Goal: Check status: Check status

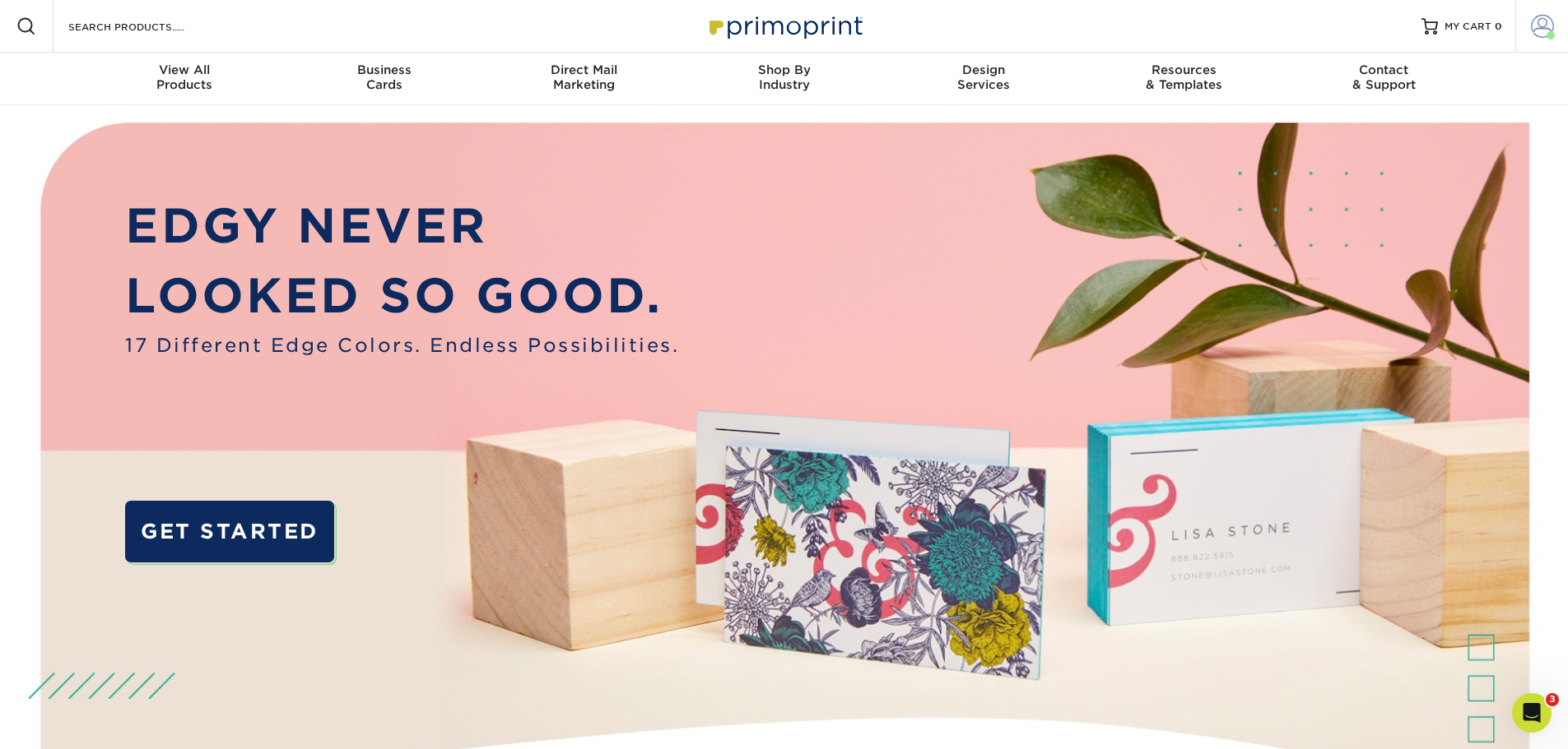
click at [1545, 24] on span at bounding box center [1542, 26] width 23 height 23
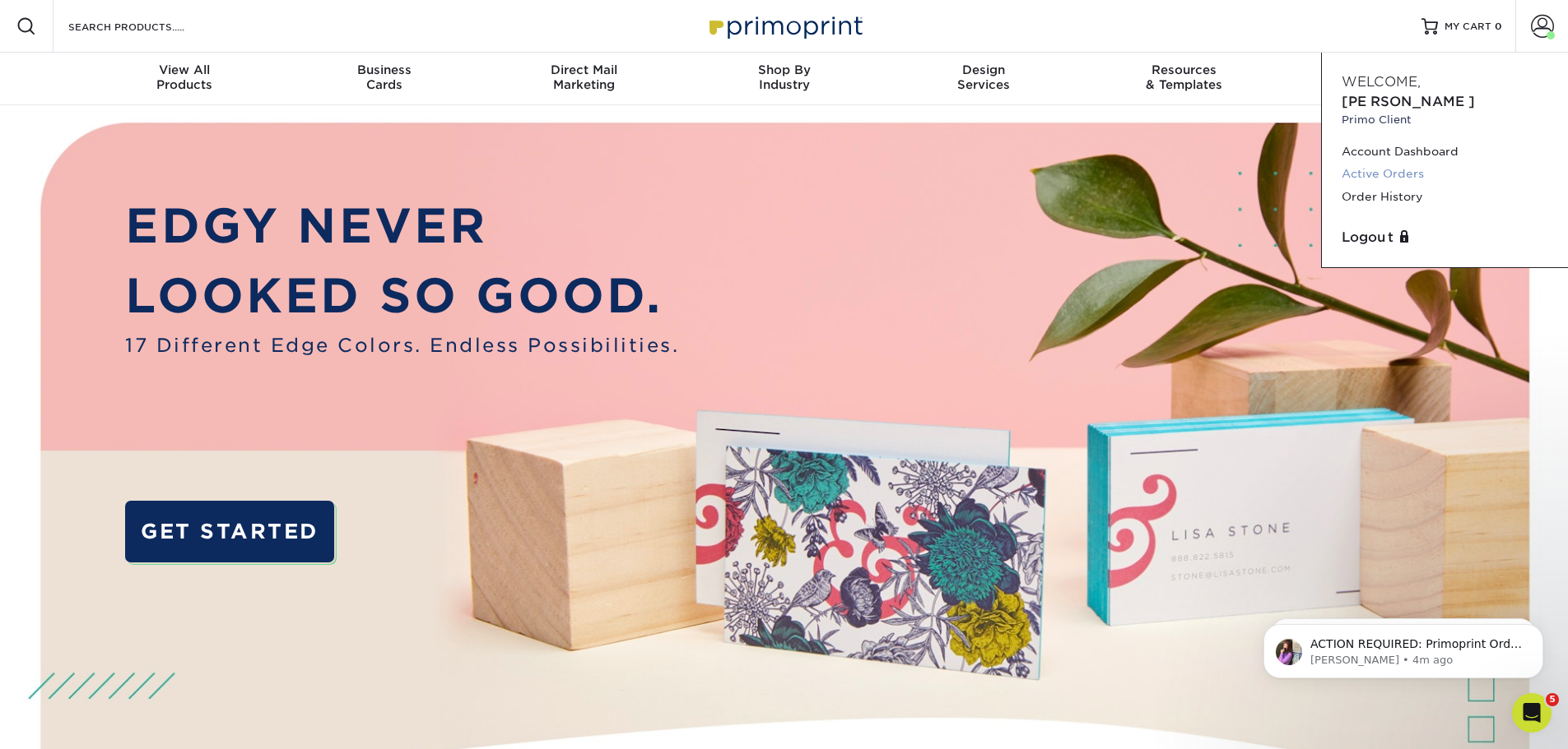
click at [1388, 163] on link "Active Orders" at bounding box center [1445, 174] width 206 height 23
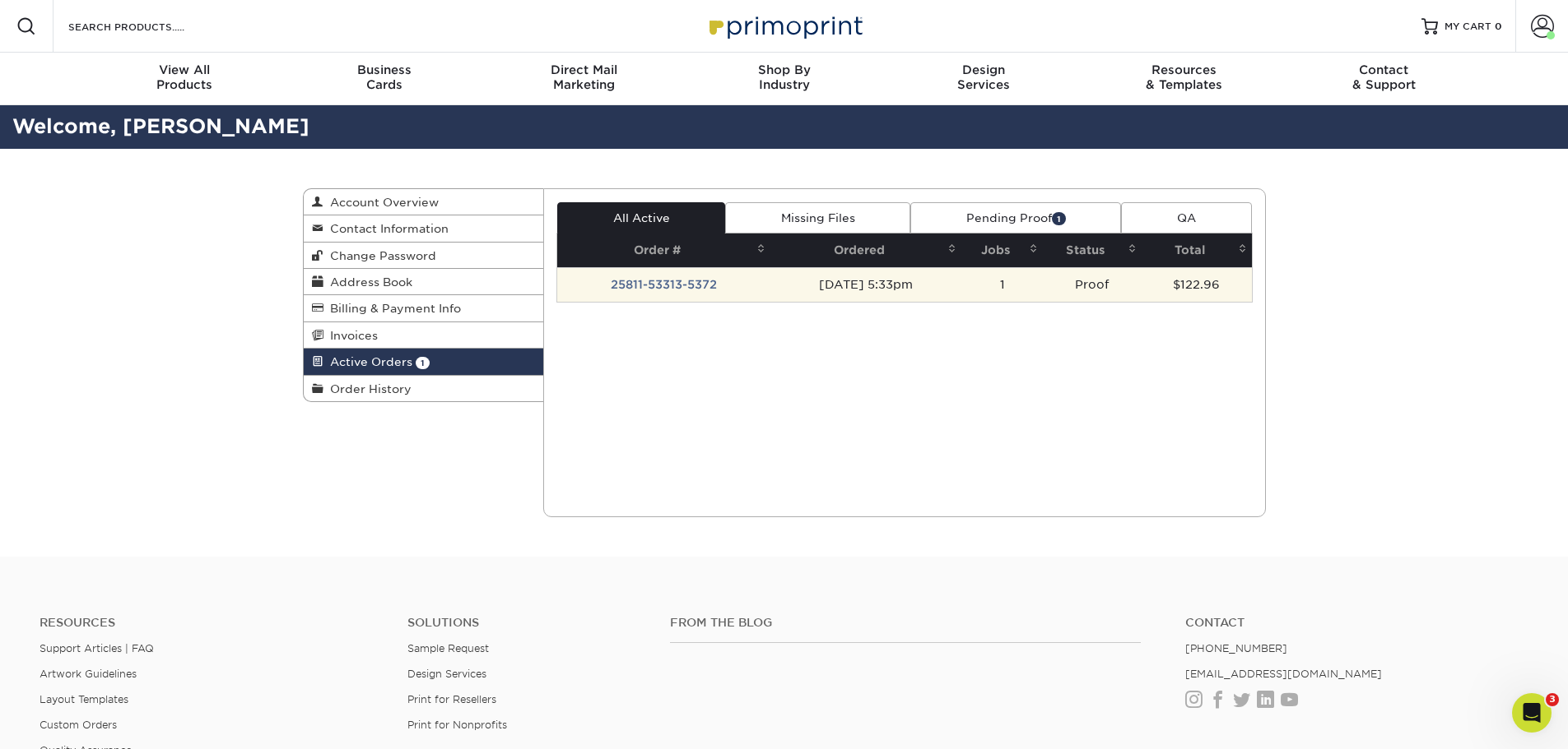
click at [689, 278] on td "25811-53313-5372" at bounding box center [663, 284] width 213 height 35
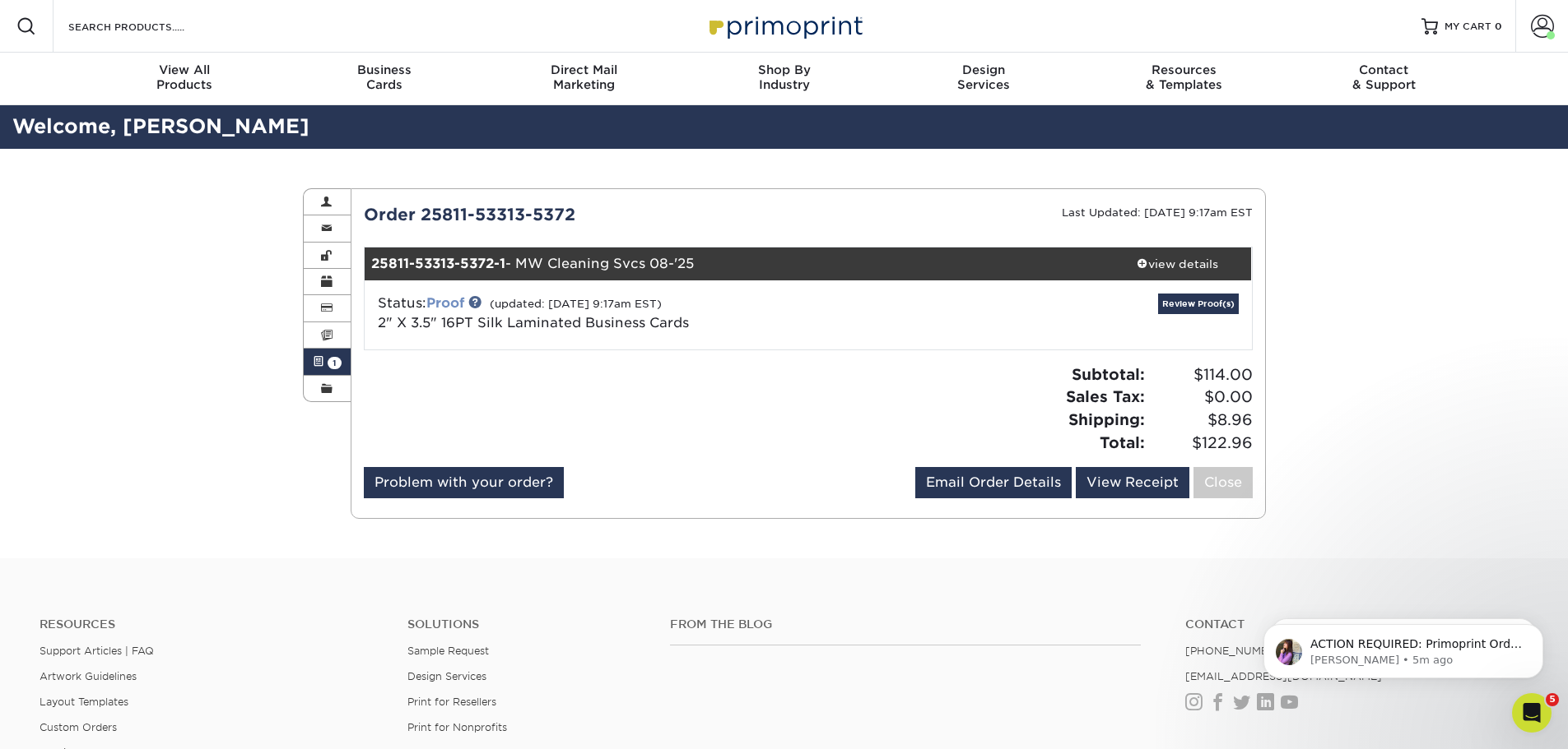
click at [450, 303] on link "Proof" at bounding box center [446, 303] width 38 height 16
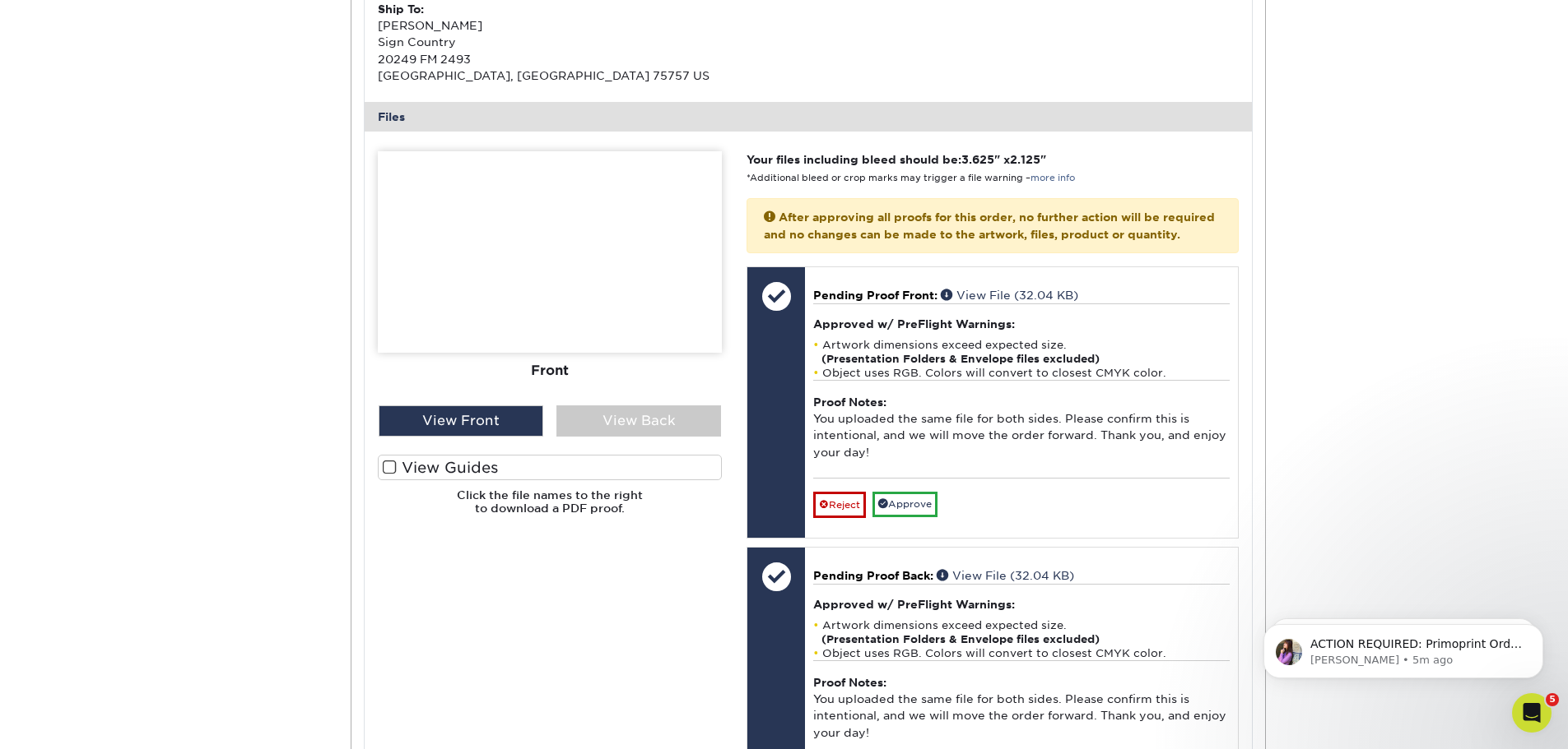
scroll to position [658, 0]
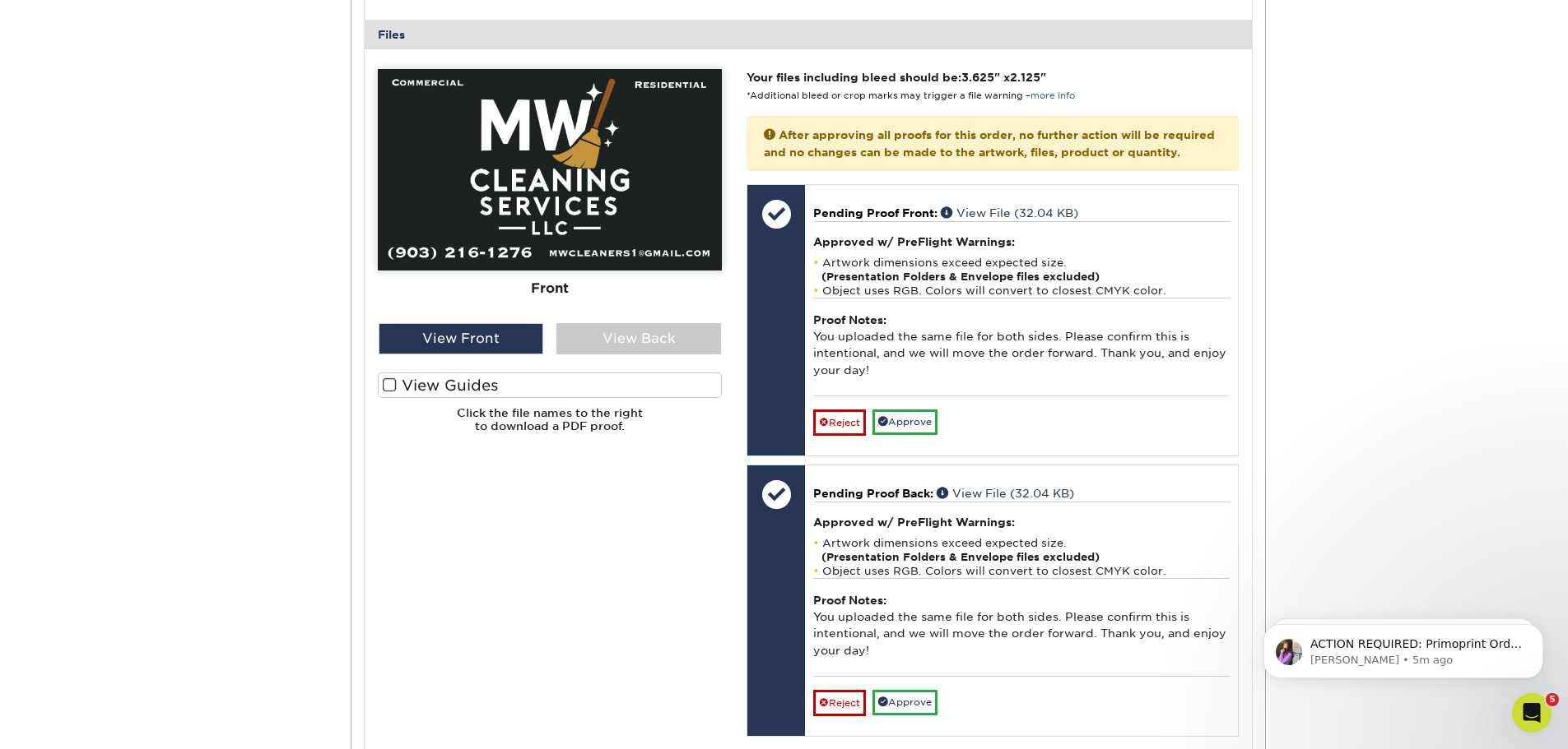
click at [388, 385] on span at bounding box center [389, 386] width 14 height 16
click at [0, 0] on input "View Guides" at bounding box center [0, 0] width 0 height 0
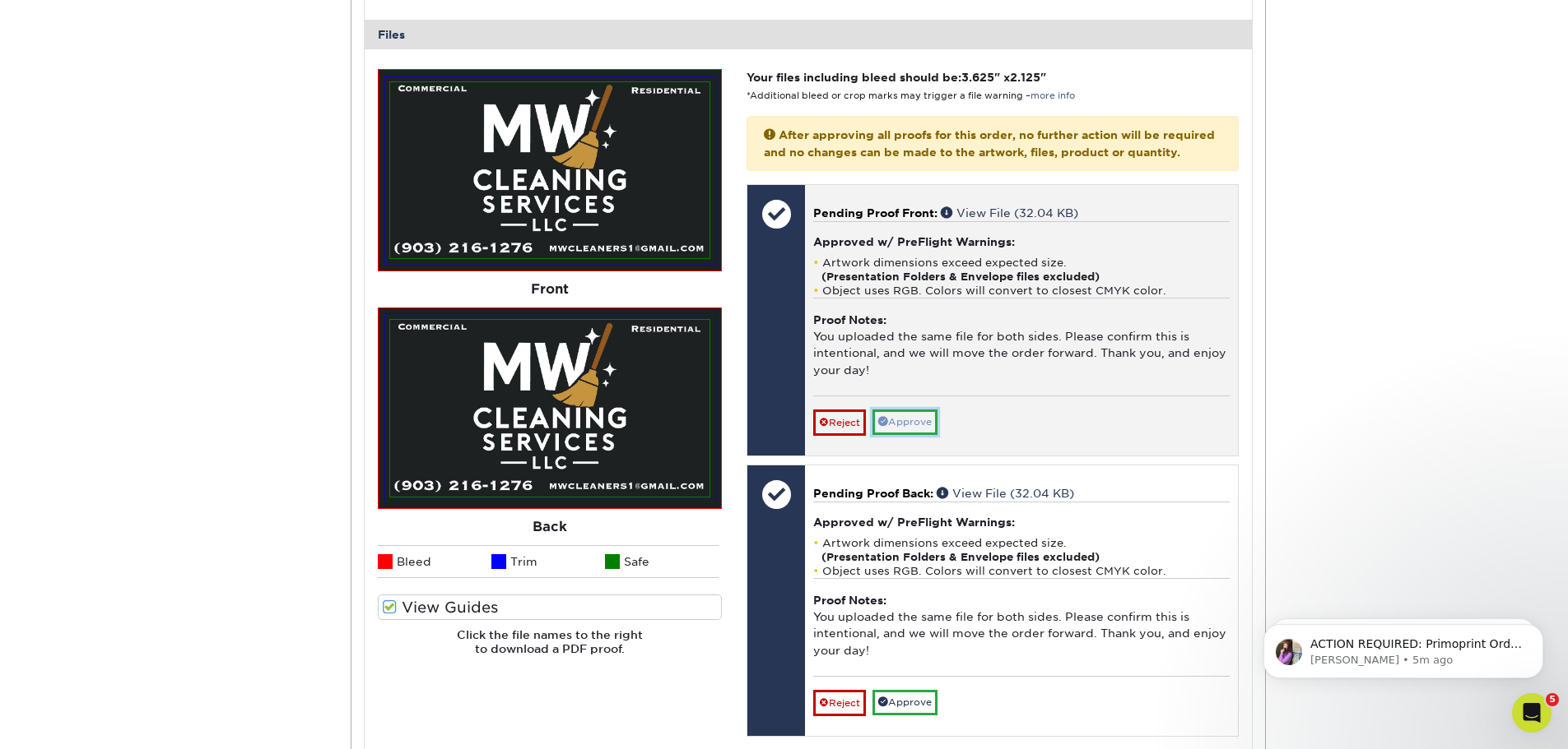
click at [918, 435] on link "Approve" at bounding box center [905, 422] width 65 height 25
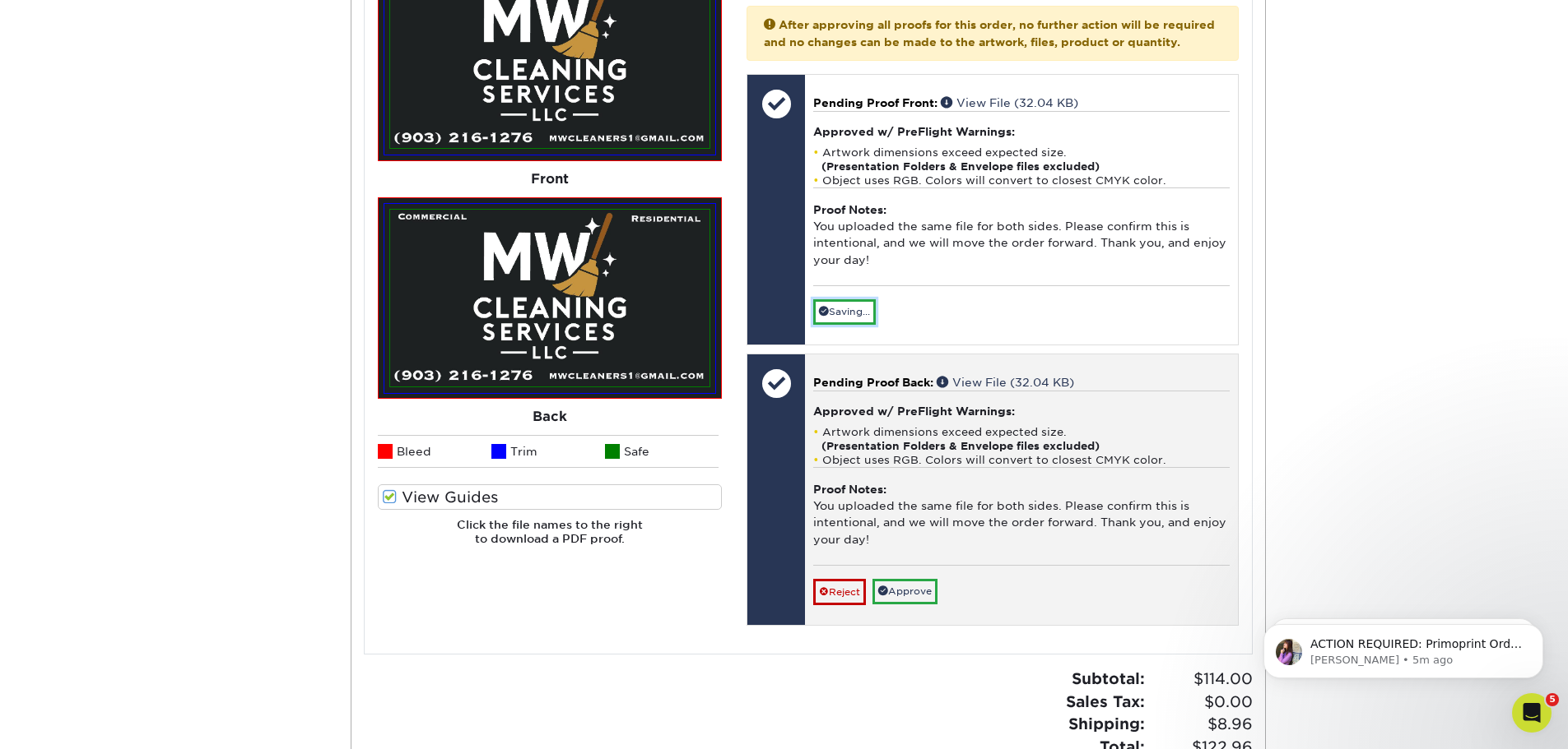
scroll to position [905, 0]
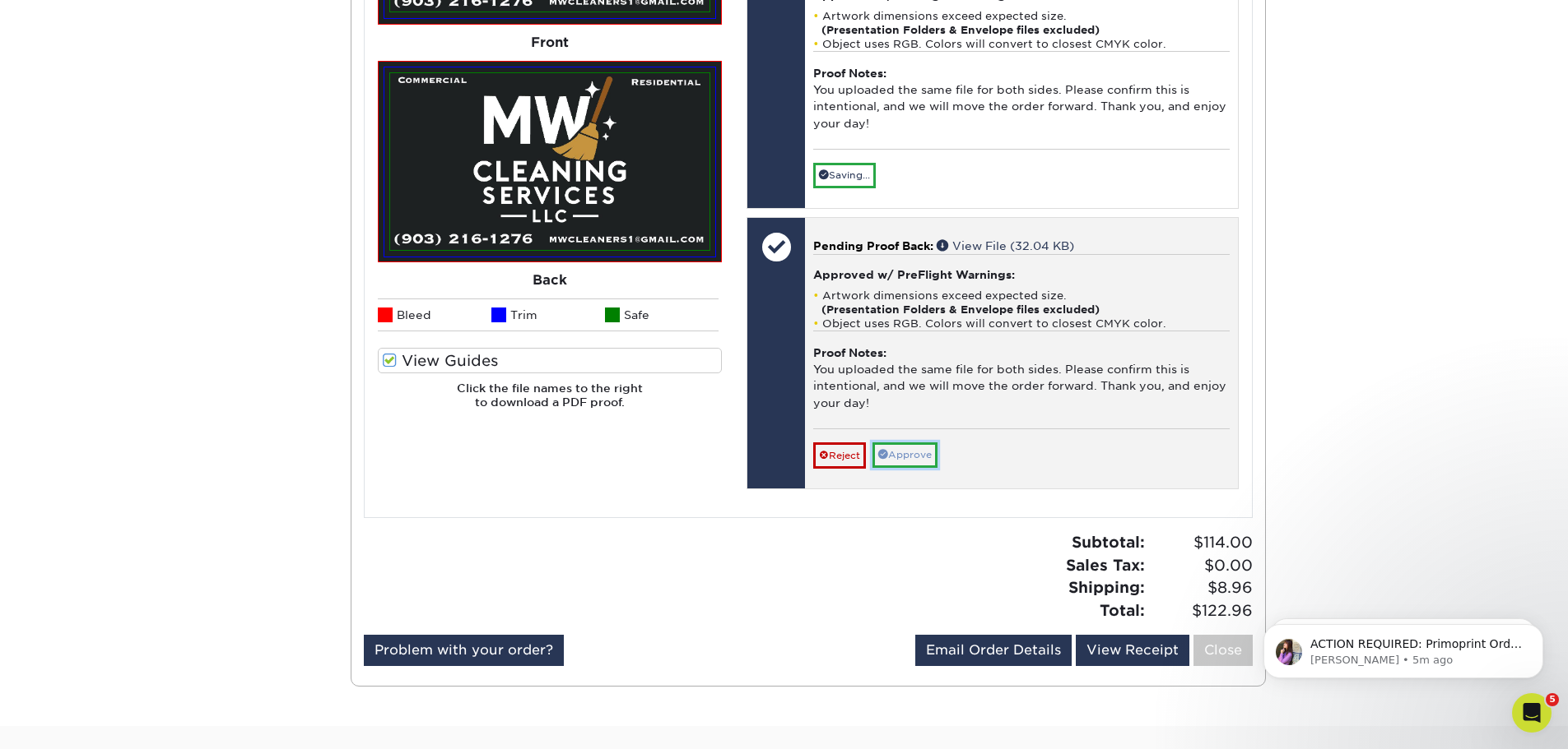
click at [913, 465] on link "Approve" at bounding box center [905, 455] width 65 height 25
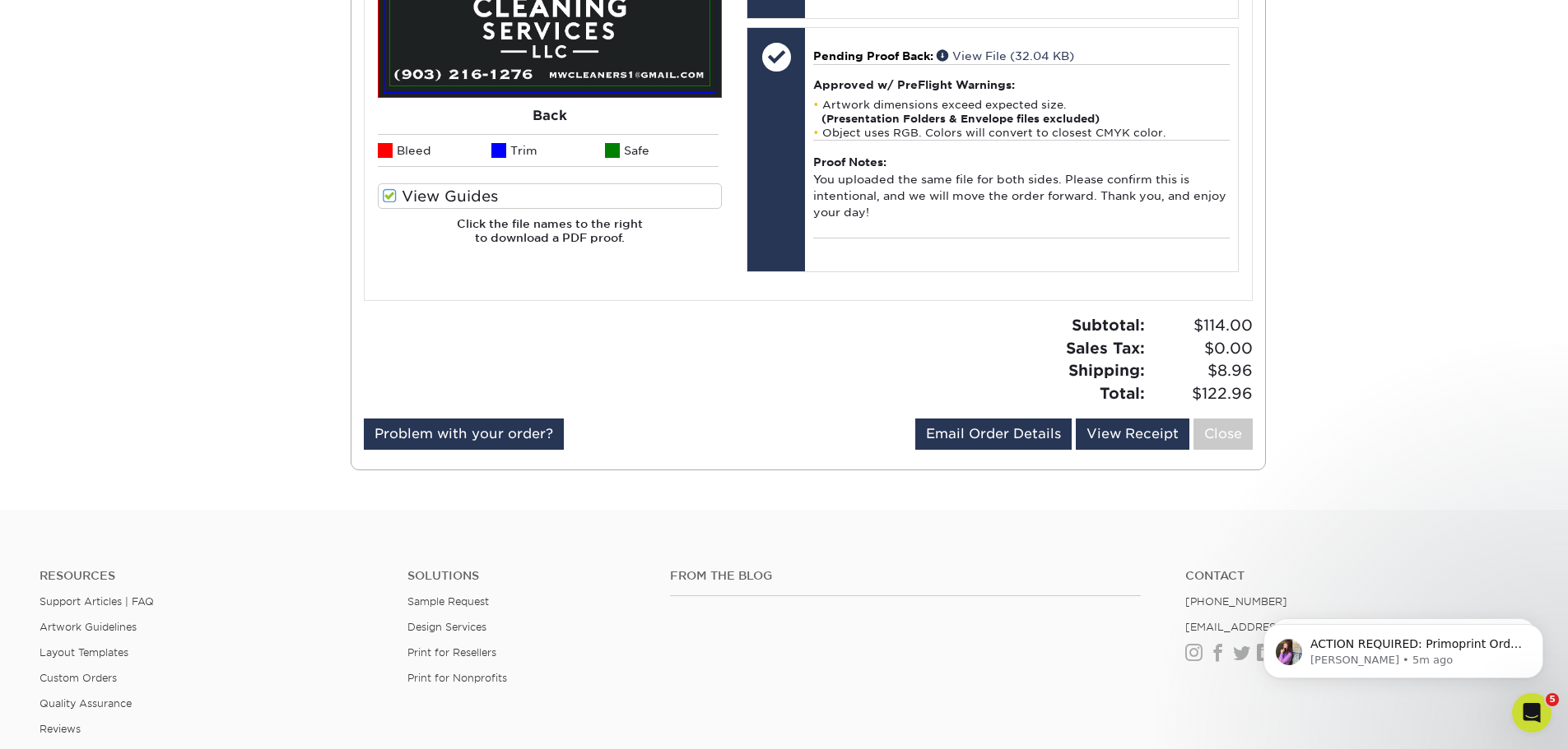
scroll to position [1151, 0]
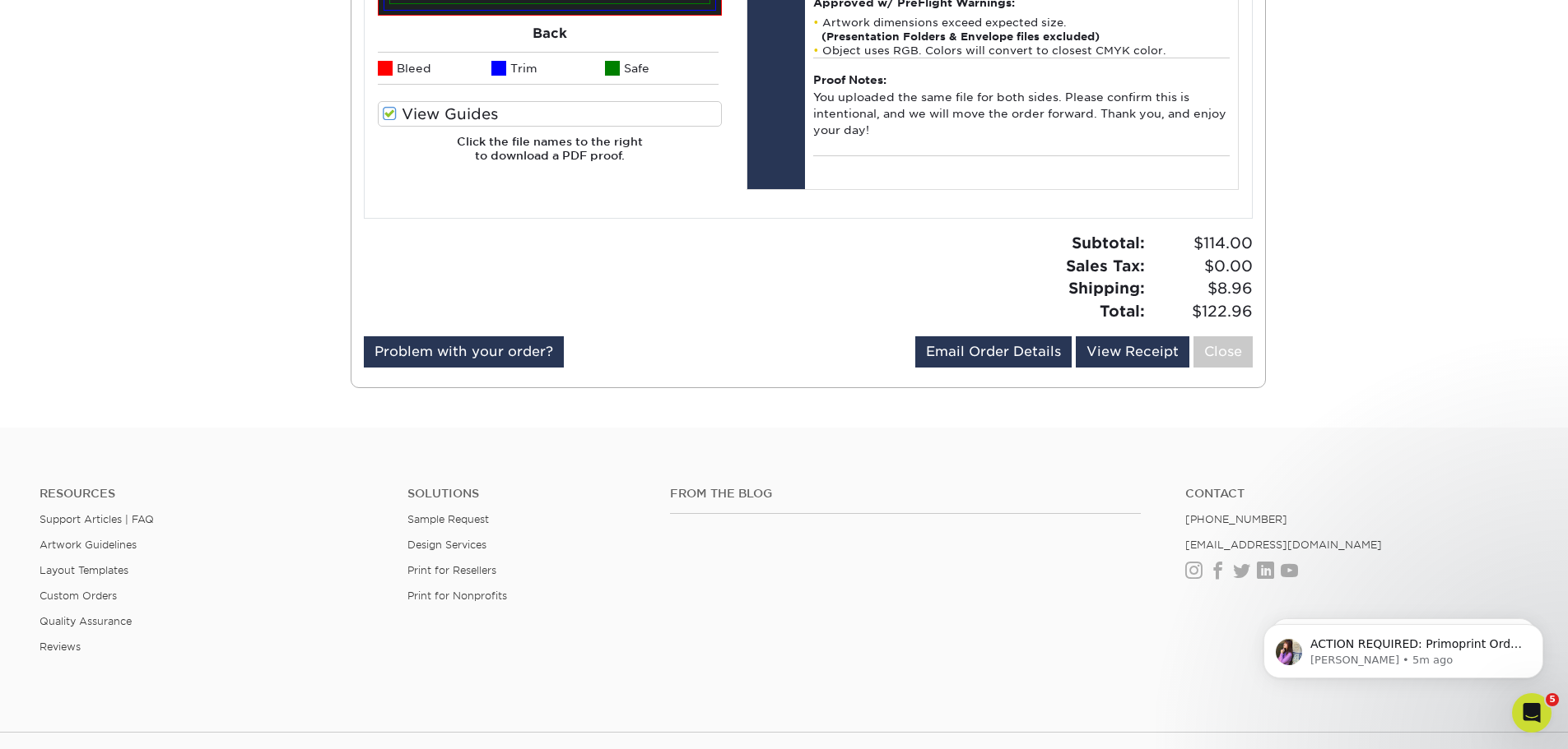
click at [1538, 715] on icon "Open Intercom Messenger" at bounding box center [1532, 713] width 27 height 27
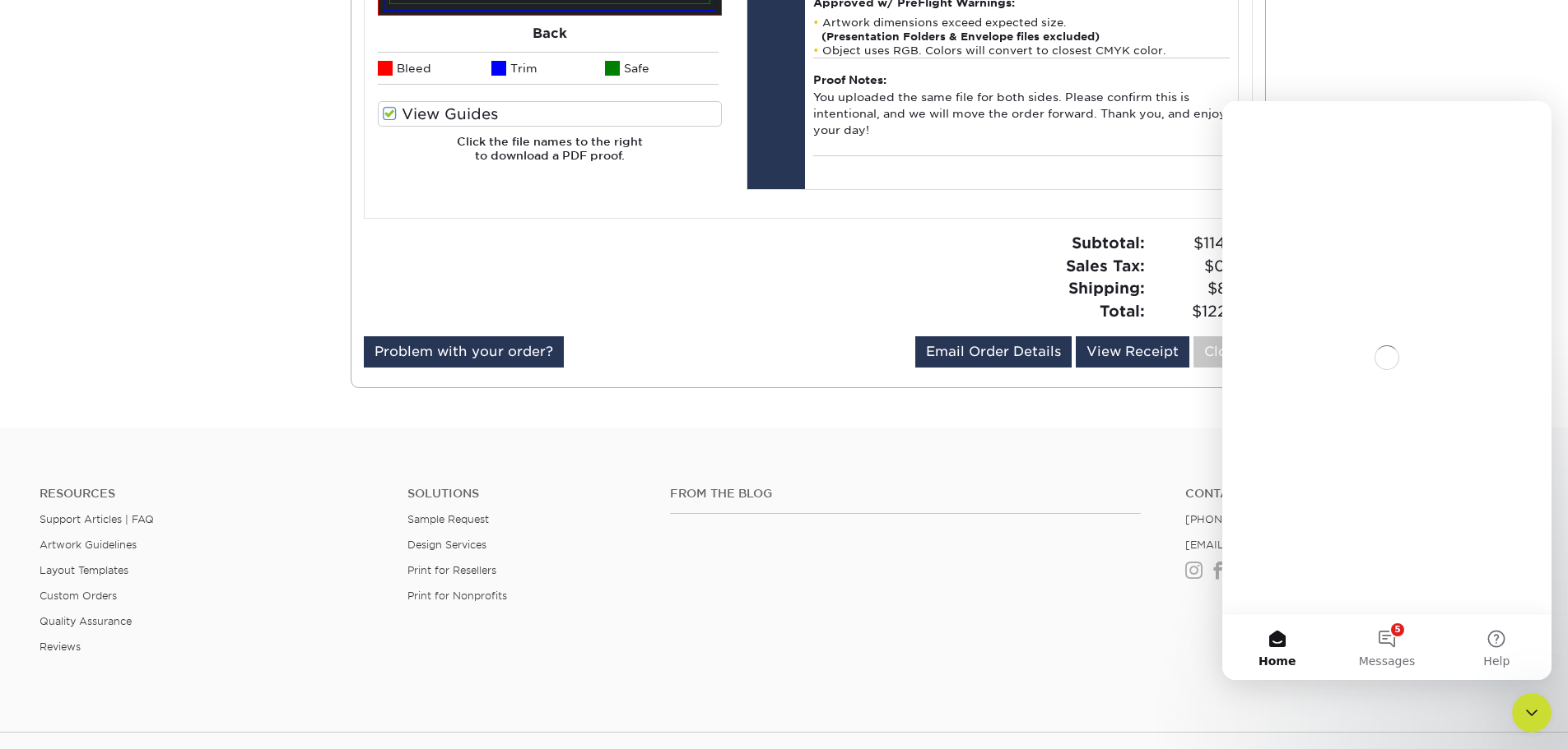
scroll to position [0, 0]
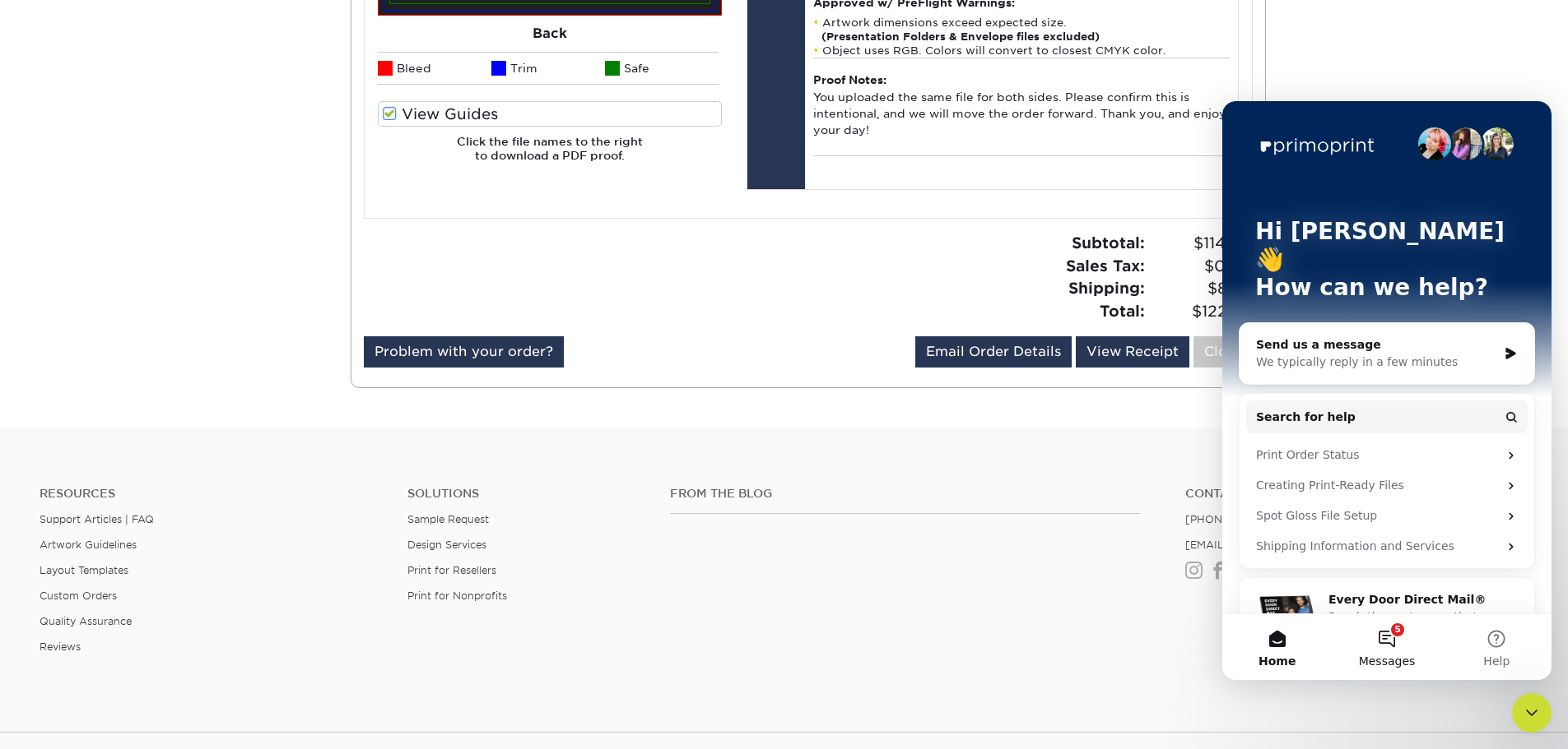
click at [1392, 635] on button "5 Messages" at bounding box center [1386, 648] width 109 height 66
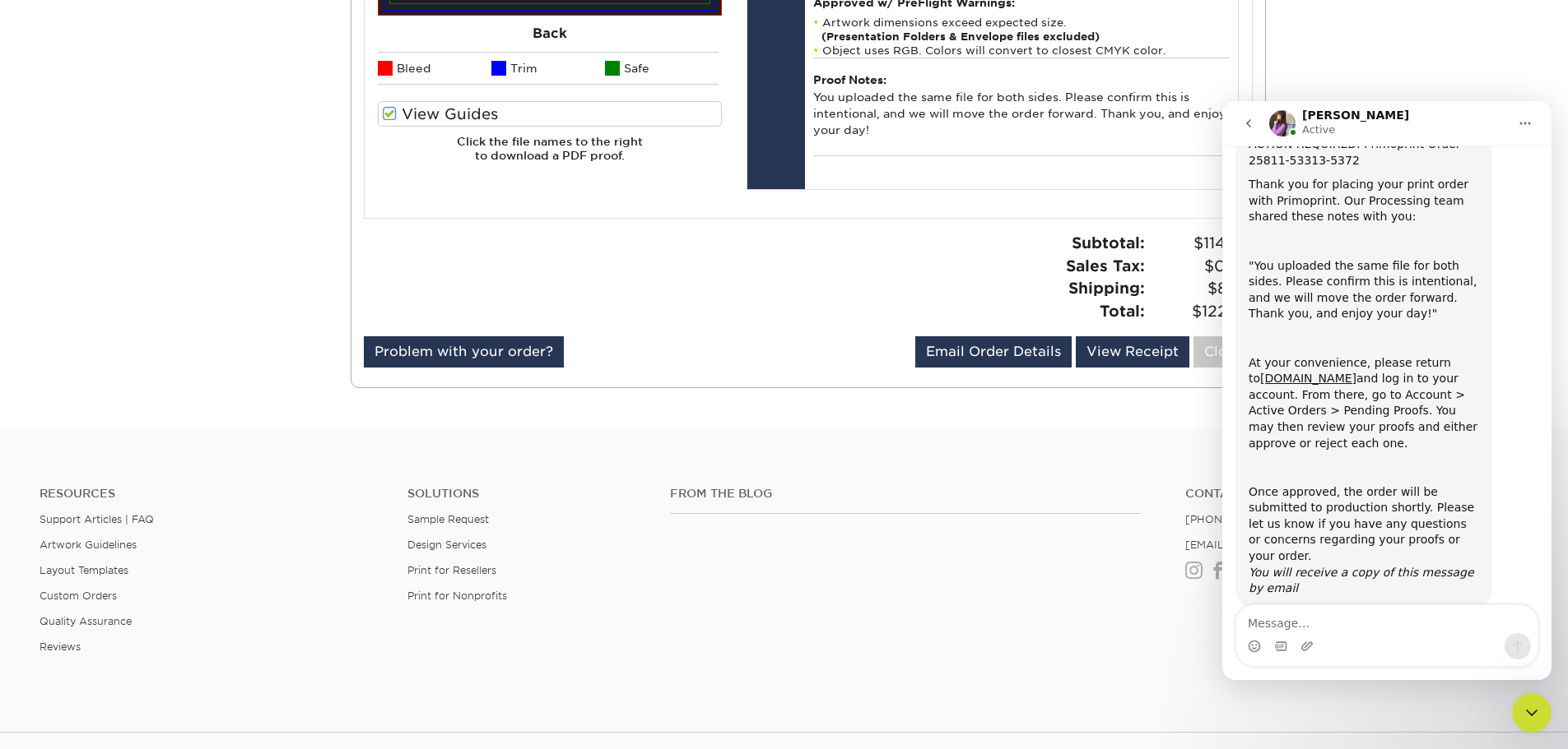
scroll to position [88, 0]
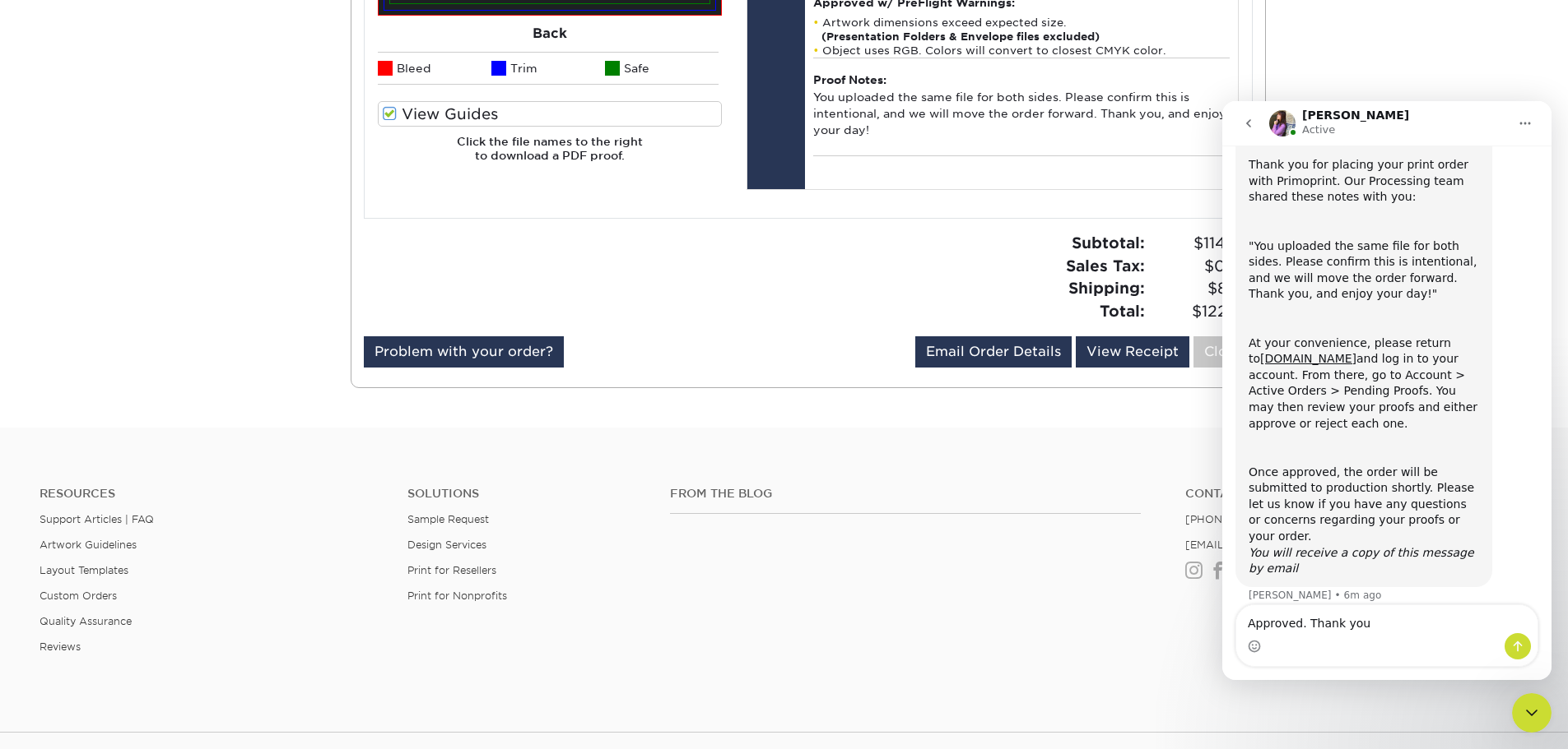
type textarea "Approved. Thank you."
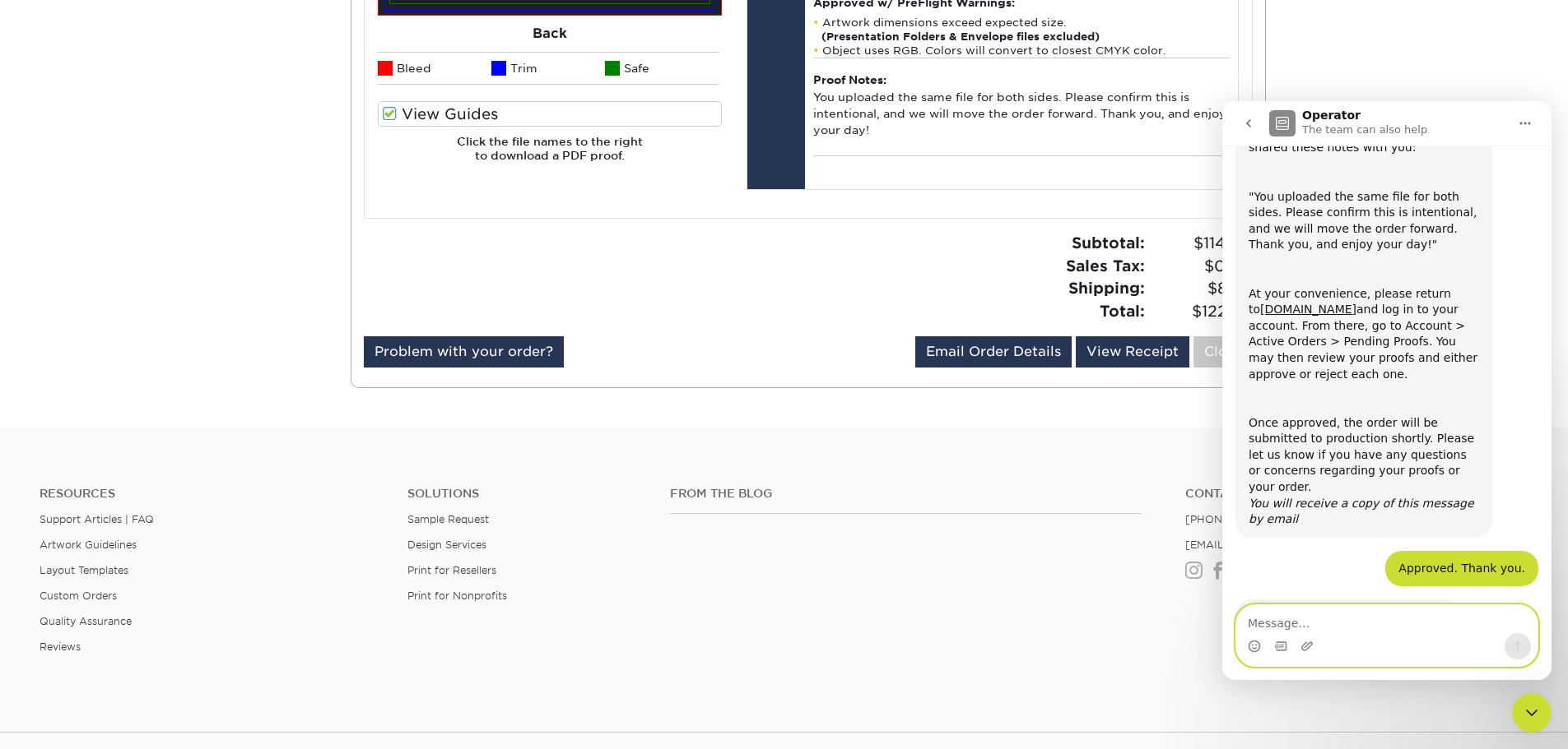
scroll to position [295, 0]
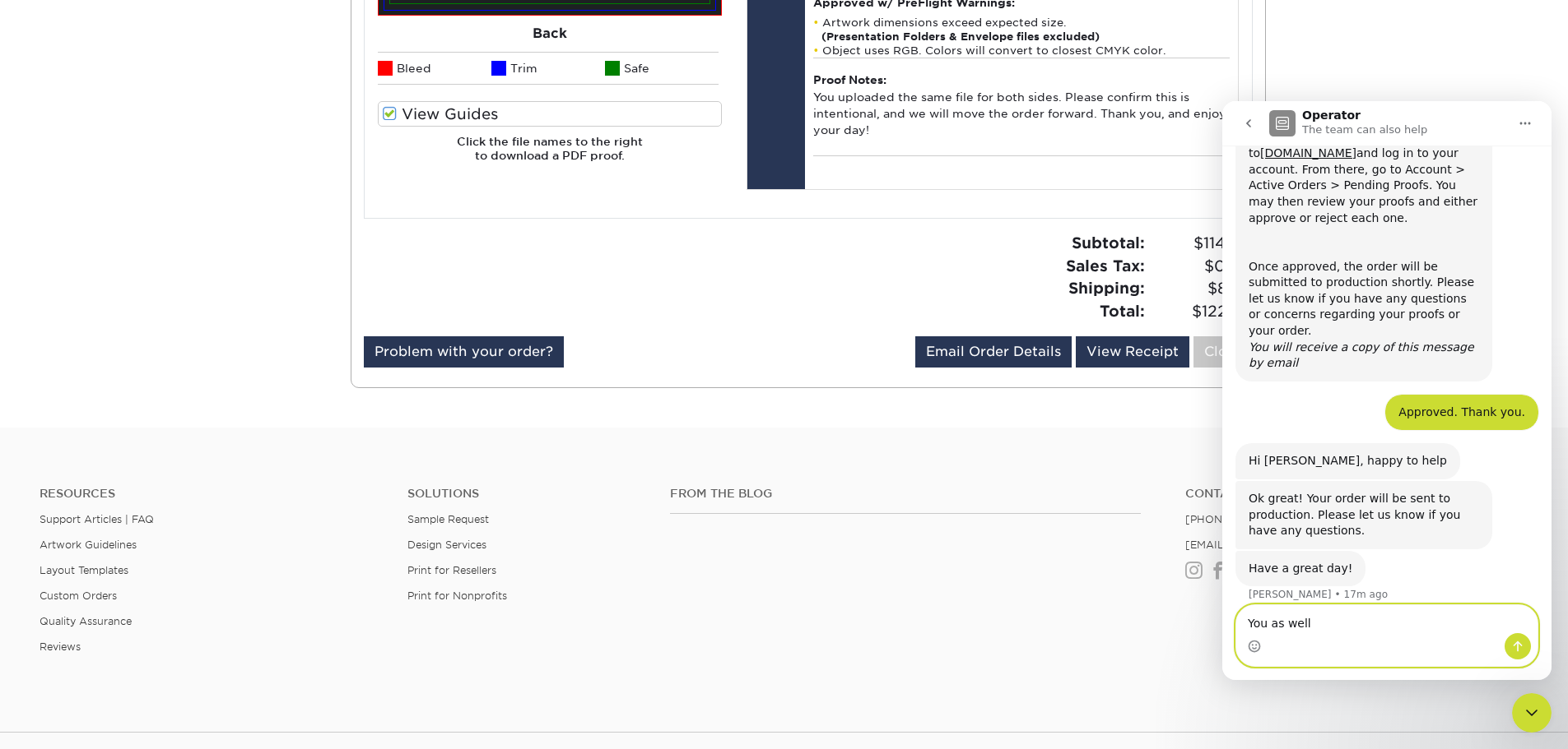
type textarea "You as well!"
